Goal: Communication & Community: Share content

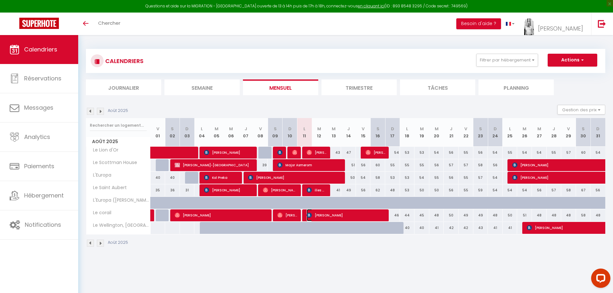
click at [326, 216] on span "[PERSON_NAME]" at bounding box center [346, 215] width 79 height 12
select select "OK"
select select "KO"
select select "0"
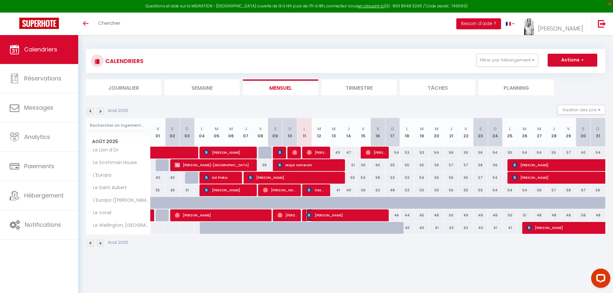
select select "1"
select select
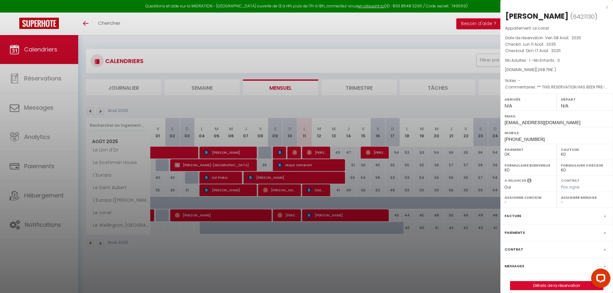
click at [514, 267] on label "Messages" at bounding box center [515, 266] width 20 height 7
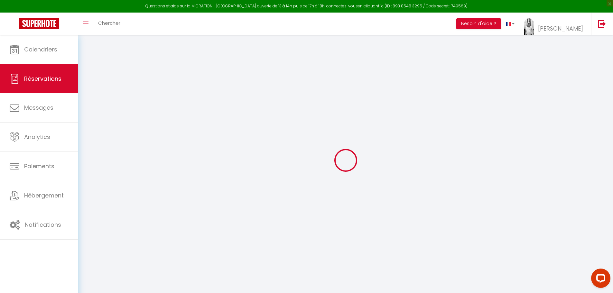
select select
checkbox input "false"
select select
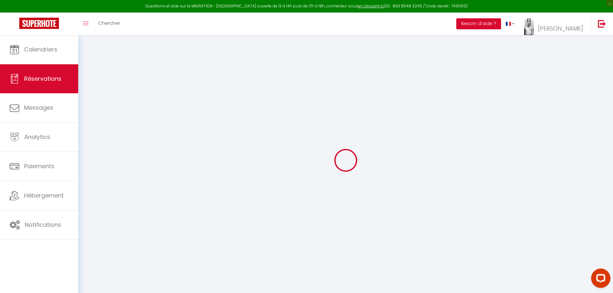
checkbox input "false"
type textarea "** THIS RESERVATION HAS BEEN PRE-PAID ** BOOKING NOTE : Payment charge is EUR 3…"
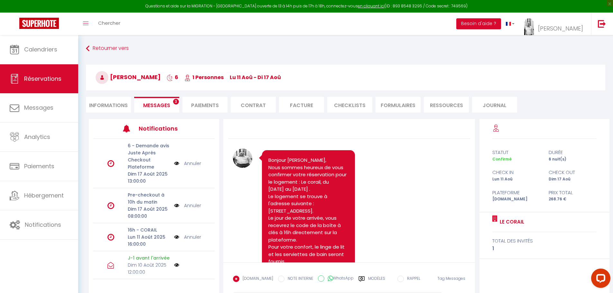
scroll to position [231, 0]
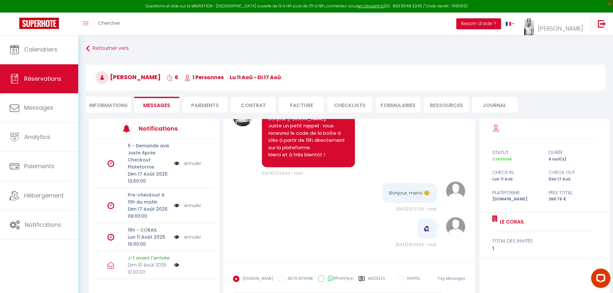
click at [174, 239] on img at bounding box center [176, 237] width 5 height 7
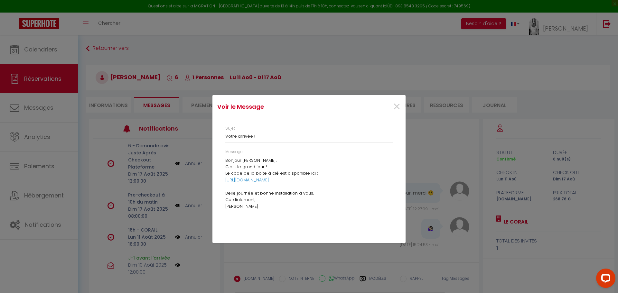
click at [244, 165] on p "C'est le grand jour !" at bounding box center [308, 167] width 167 height 6
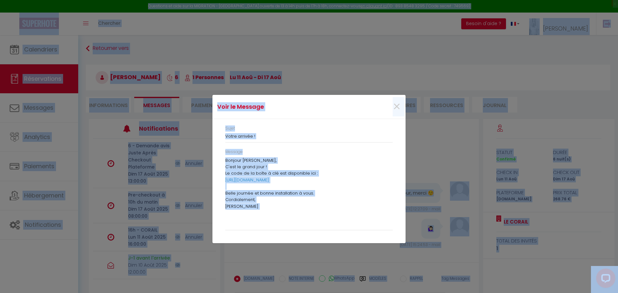
click at [244, 165] on p "C'est le grand jour !" at bounding box center [308, 167] width 167 height 6
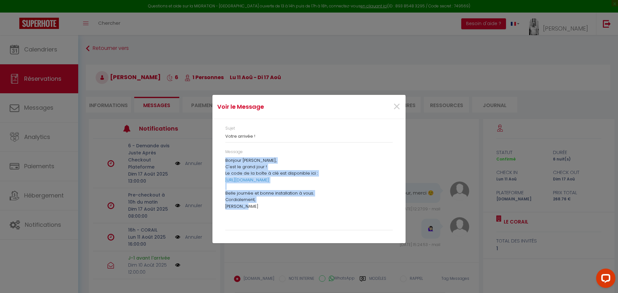
drag, startPoint x: 225, startPoint y: 160, endPoint x: 245, endPoint y: 214, distance: 58.0
click at [245, 214] on div "Bonjour [PERSON_NAME], C'est le grand jour ! Le code de la boîte à clé est disp…" at bounding box center [308, 192] width 167 height 70
copy div "Bonjour [PERSON_NAME], C'est le grand jour ! Le code de la boîte à clé est disp…"
click at [398, 107] on span "×" at bounding box center [397, 106] width 8 height 19
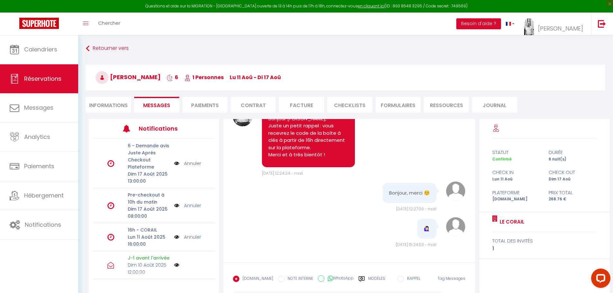
scroll to position [35, 0]
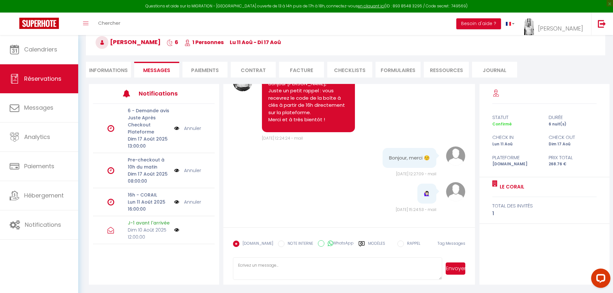
click at [256, 271] on textarea at bounding box center [338, 269] width 210 height 23
paste textarea "Bonjour [PERSON_NAME], C'est le grand jour ! Le code de la boîte à clé est disp…"
type textarea "Bonjour [PERSON_NAME], C'est le grand jour ! Le code de la boîte à clé est disp…"
click at [462, 270] on button "Envoyer" at bounding box center [456, 269] width 20 height 12
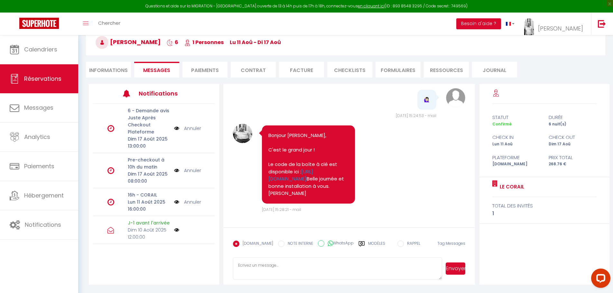
scroll to position [412, 0]
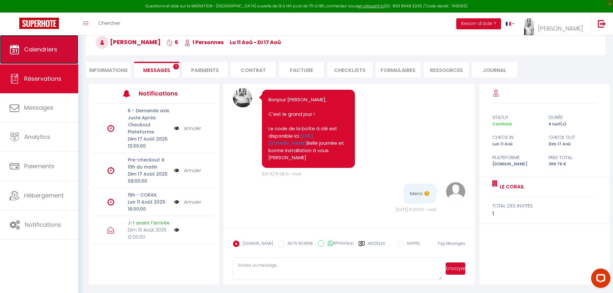
click at [49, 47] on span "Calendriers" at bounding box center [40, 49] width 33 height 8
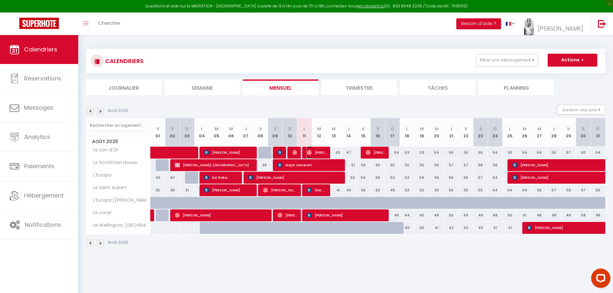
click at [316, 152] on span "[PERSON_NAME]" at bounding box center [317, 152] width 20 height 12
select select "OK"
select select "0"
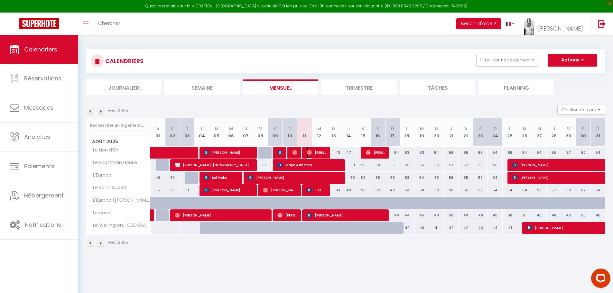
select select "1"
select select
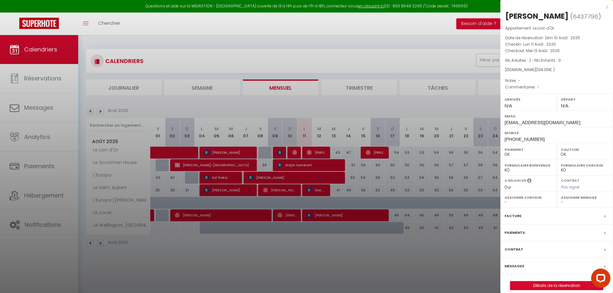
click at [514, 266] on label "Messages" at bounding box center [515, 266] width 20 height 7
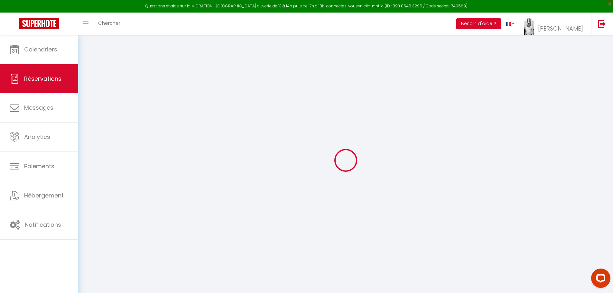
select select
checkbox input "false"
select select
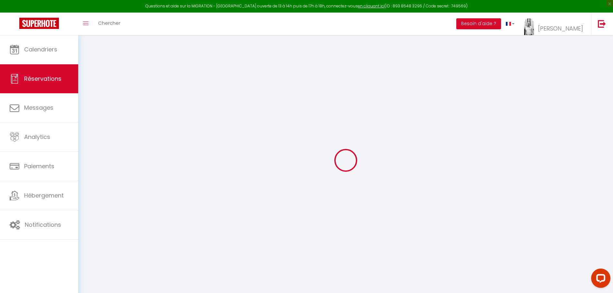
select select
checkbox input "false"
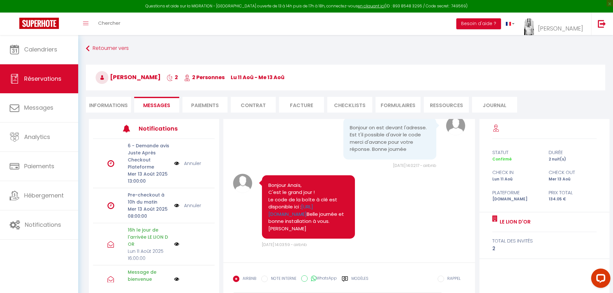
scroll to position [322, 0]
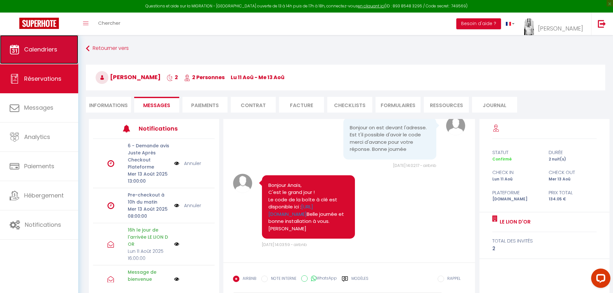
click at [25, 50] on span "Calendriers" at bounding box center [40, 49] width 33 height 8
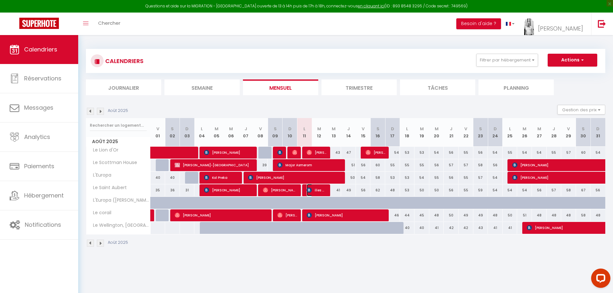
click at [317, 191] on span "ilies Ghedhab" at bounding box center [317, 190] width 20 height 12
select select "OK"
select select "KO"
select select "0"
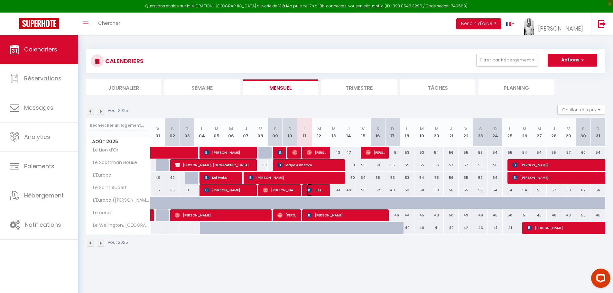
select select "1"
select select
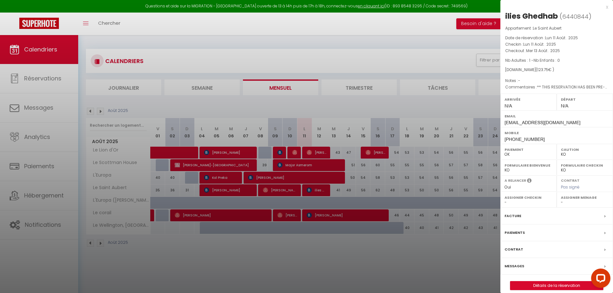
click at [514, 266] on label "Messages" at bounding box center [515, 266] width 20 height 7
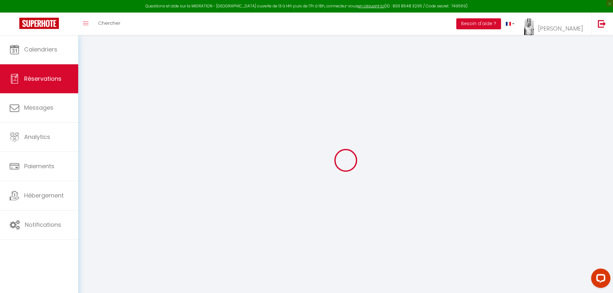
select select
checkbox input "false"
select select
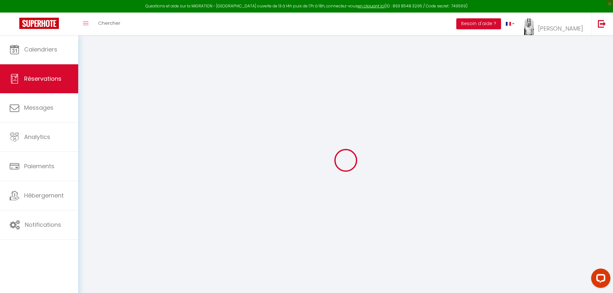
checkbox input "false"
type textarea "** THIS RESERVATION HAS BEEN PRE-PAID ** BOOKING NOTE : Payment charge is EUR 1…"
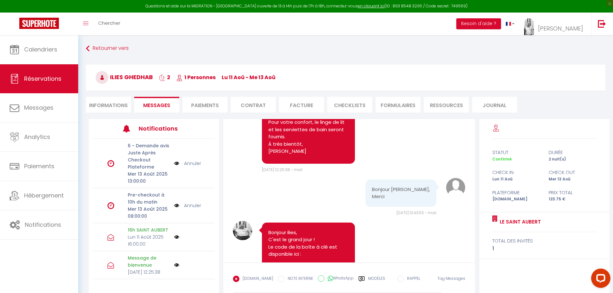
scroll to position [335, 0]
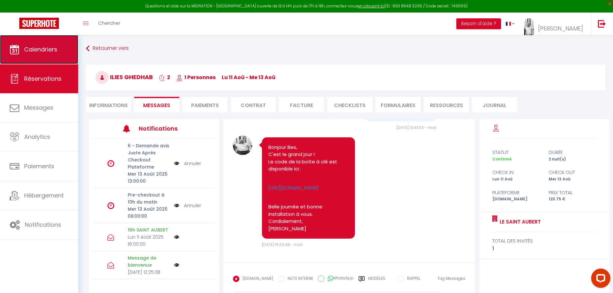
click at [30, 53] on span "Calendriers" at bounding box center [40, 49] width 33 height 8
